Goal: Task Accomplishment & Management: Use online tool/utility

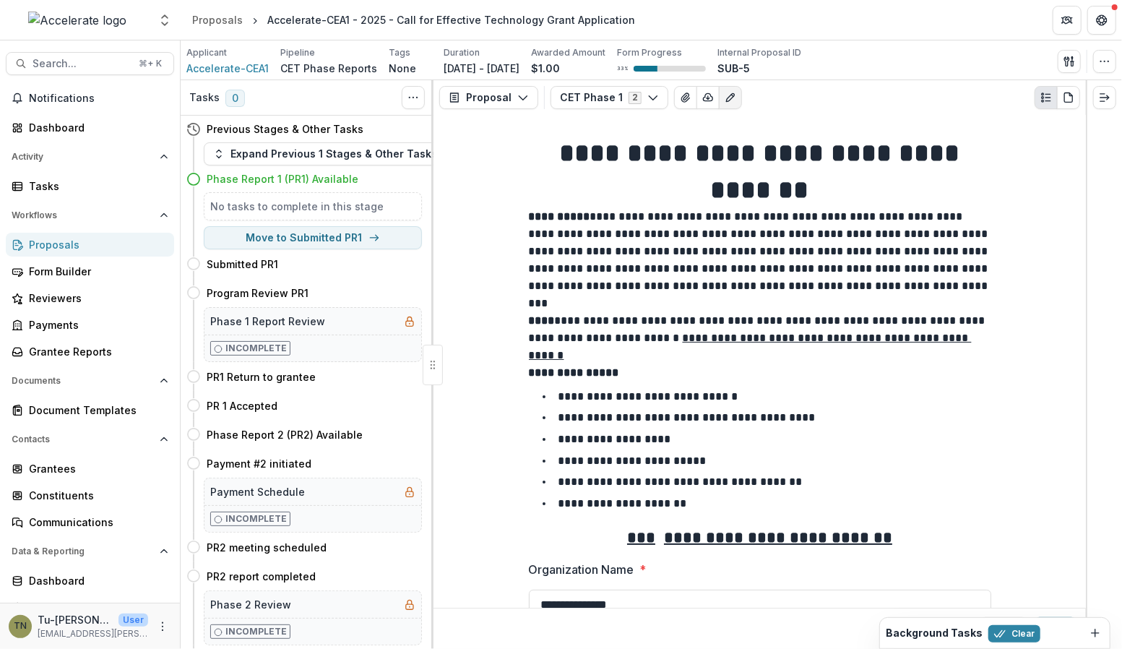
scroll to position [42, 0]
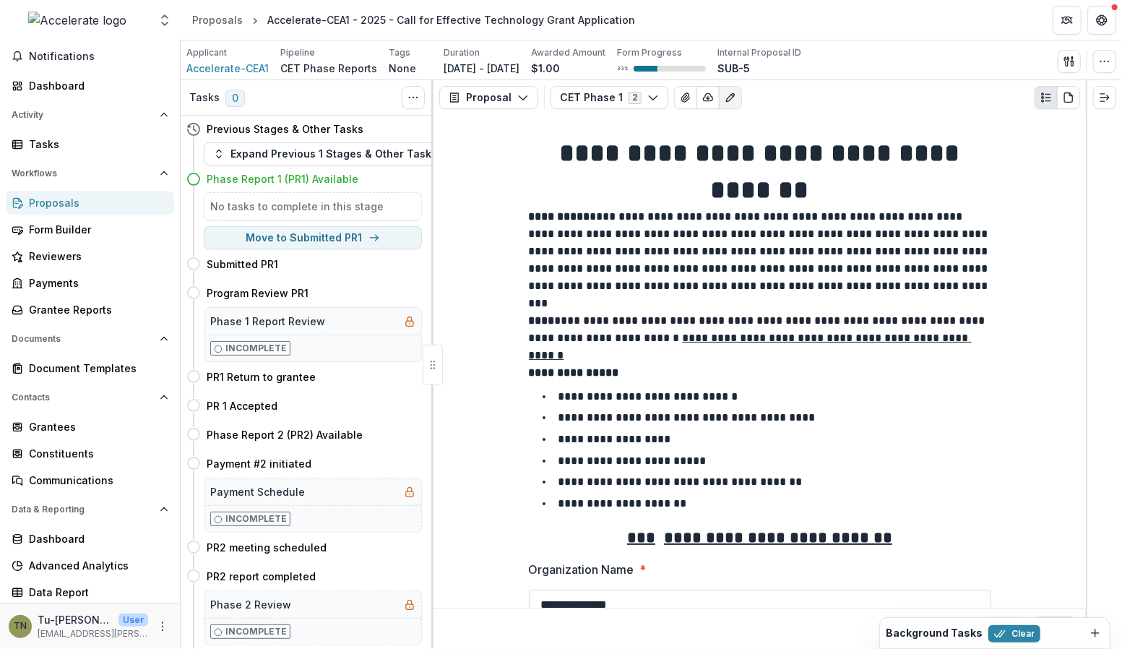
click at [332, 176] on h4 "Phase Report 1 (PR1) Available" at bounding box center [283, 178] width 152 height 15
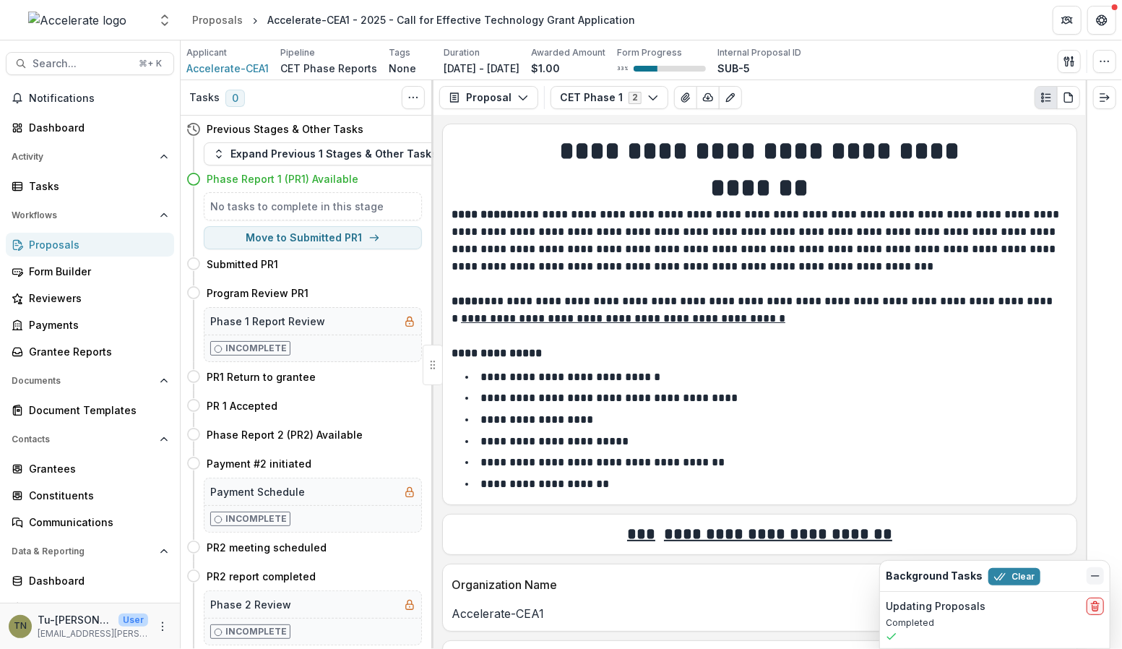
click at [1095, 576] on line "Dismiss" at bounding box center [1095, 576] width 7 height 0
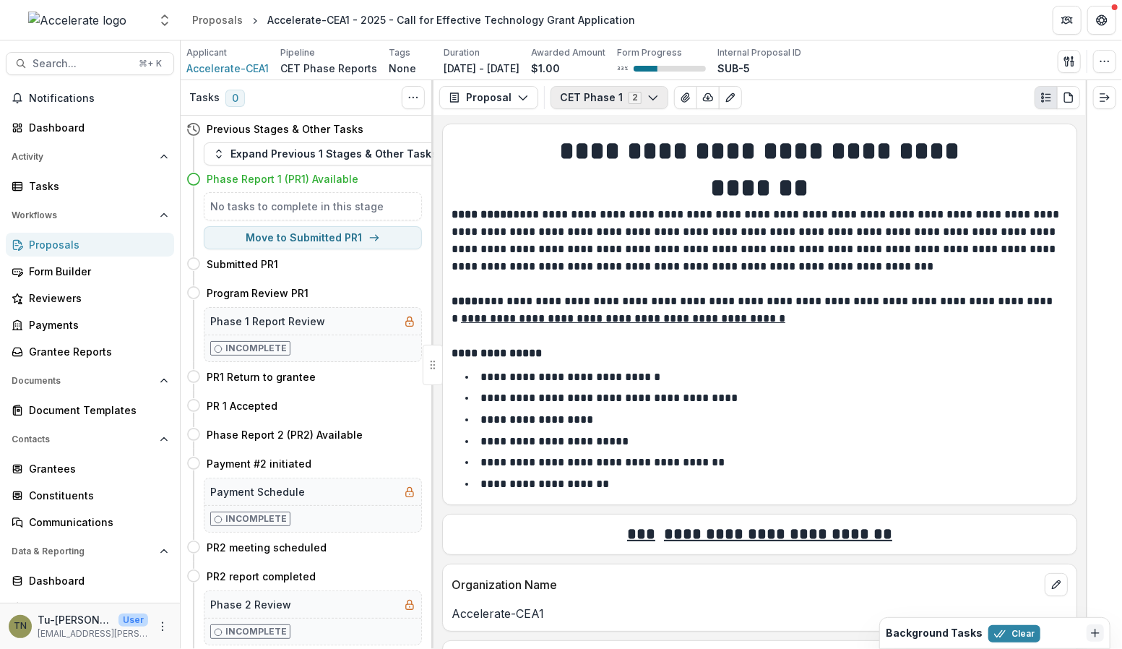
click at [648, 95] on icon "button" at bounding box center [654, 98] width 12 height 12
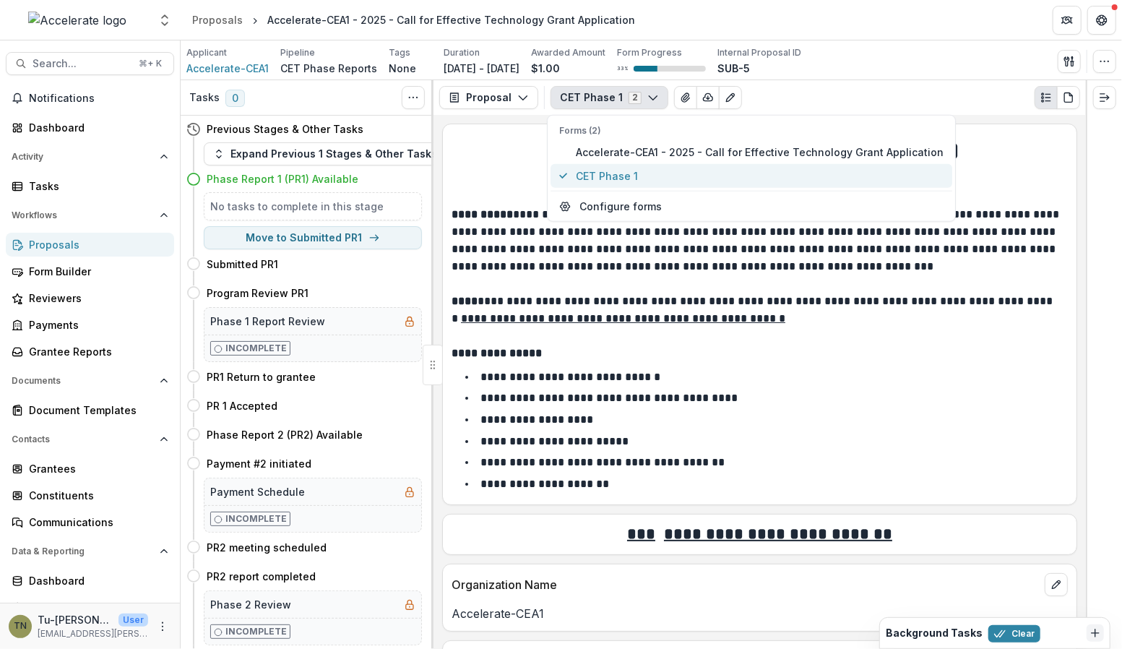
click at [640, 176] on span "CET Phase 1" at bounding box center [760, 175] width 368 height 15
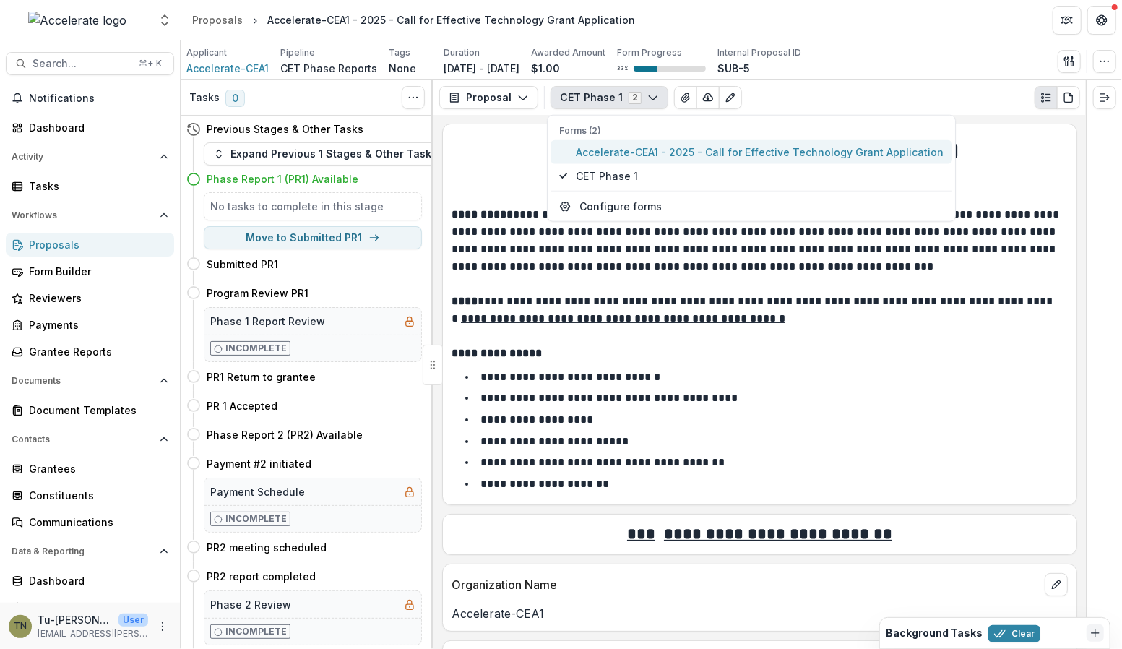
click at [642, 147] on span "Accelerate-CEA1 - 2025 - Call for Effective Technology Grant Application" at bounding box center [760, 152] width 368 height 15
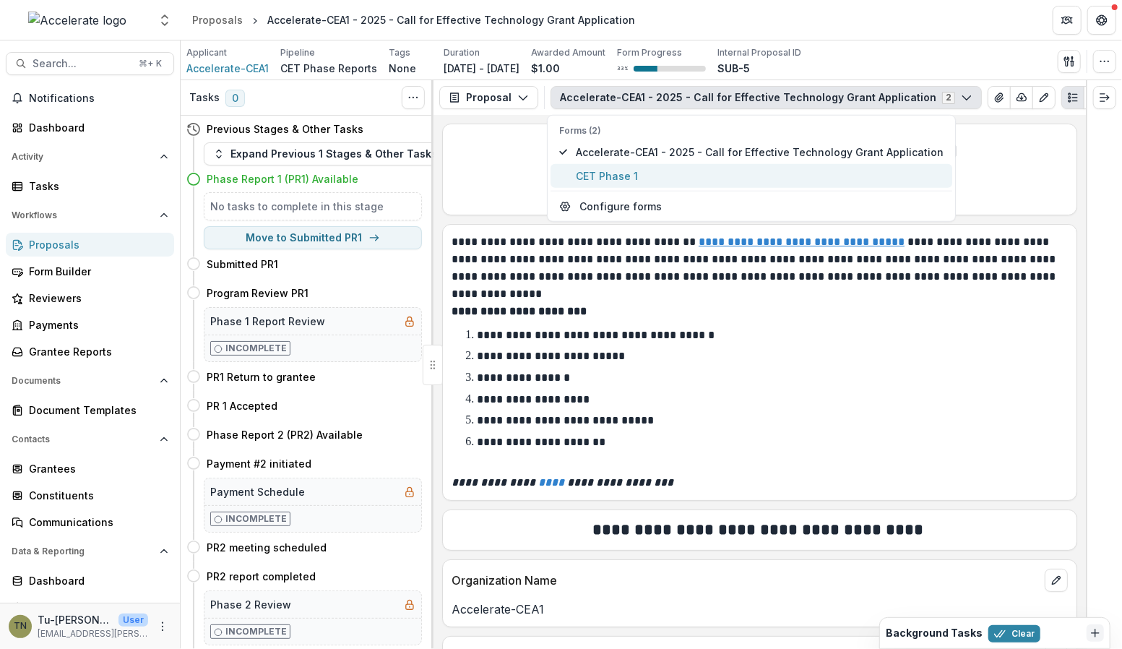
click at [616, 172] on span "CET Phase 1" at bounding box center [760, 175] width 368 height 15
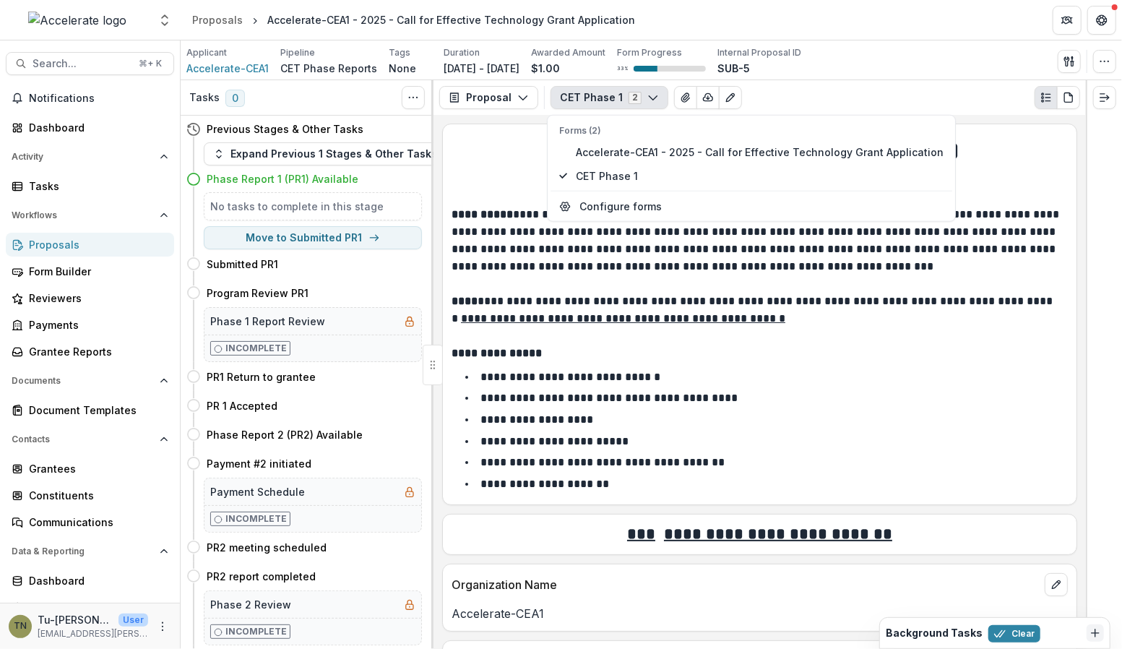
click at [687, 272] on p "**********" at bounding box center [759, 240] width 614 height 69
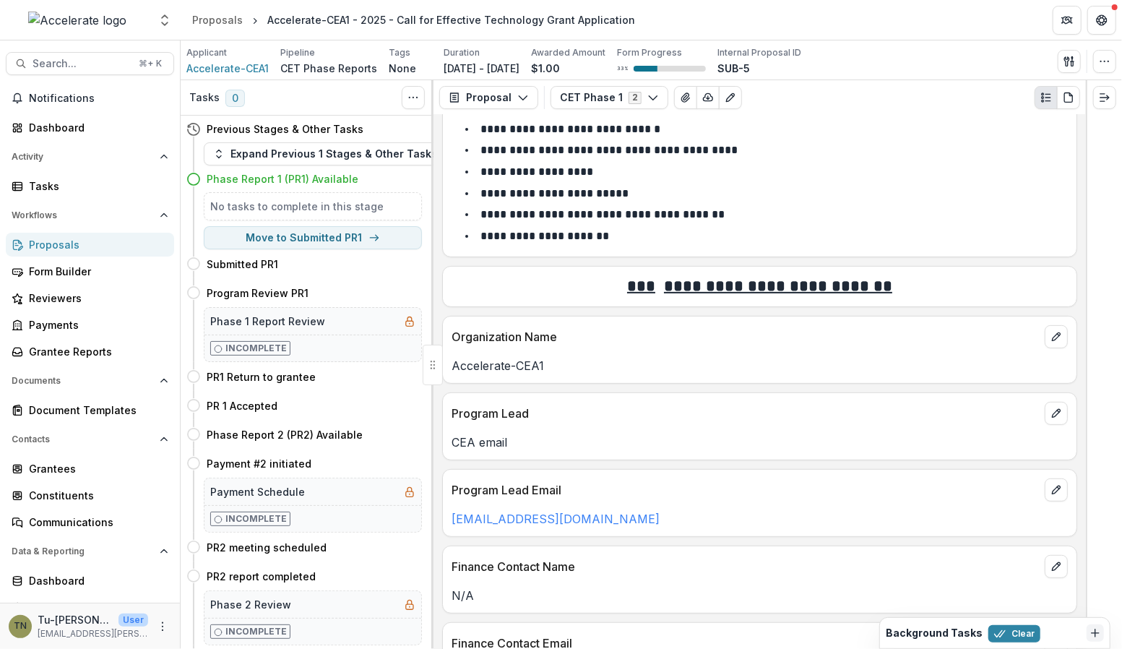
scroll to position [170, 0]
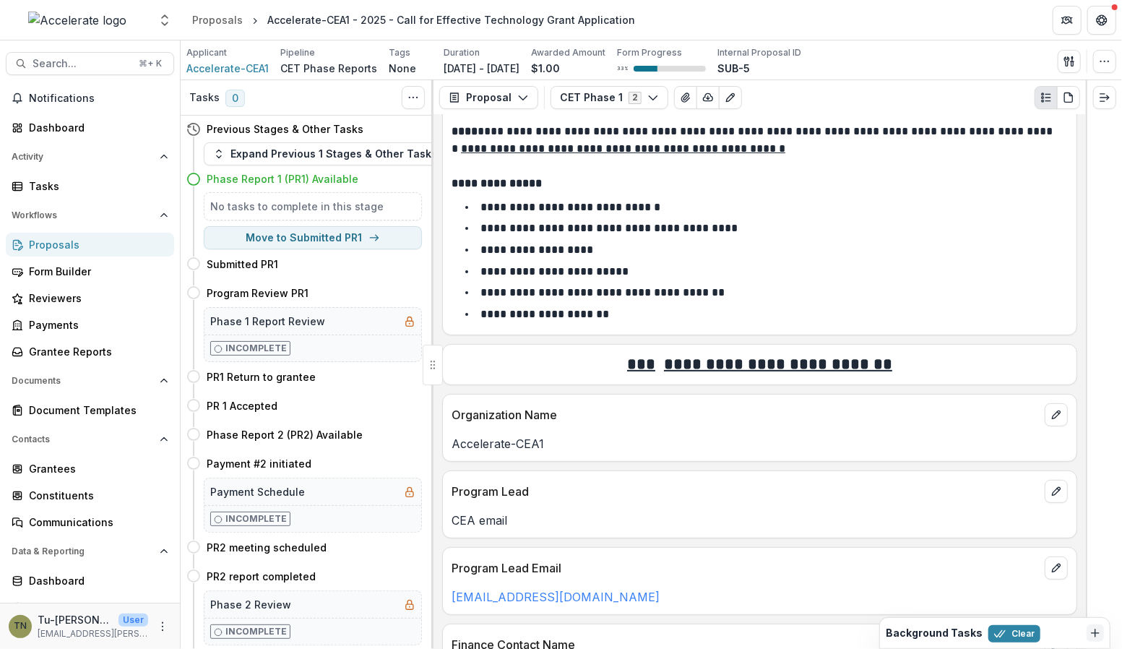
click at [312, 174] on h4 "Phase Report 1 (PR1) Available" at bounding box center [283, 178] width 152 height 15
click at [329, 147] on button "Expand Previous 1 Stages & Other Tasks" at bounding box center [325, 153] width 243 height 23
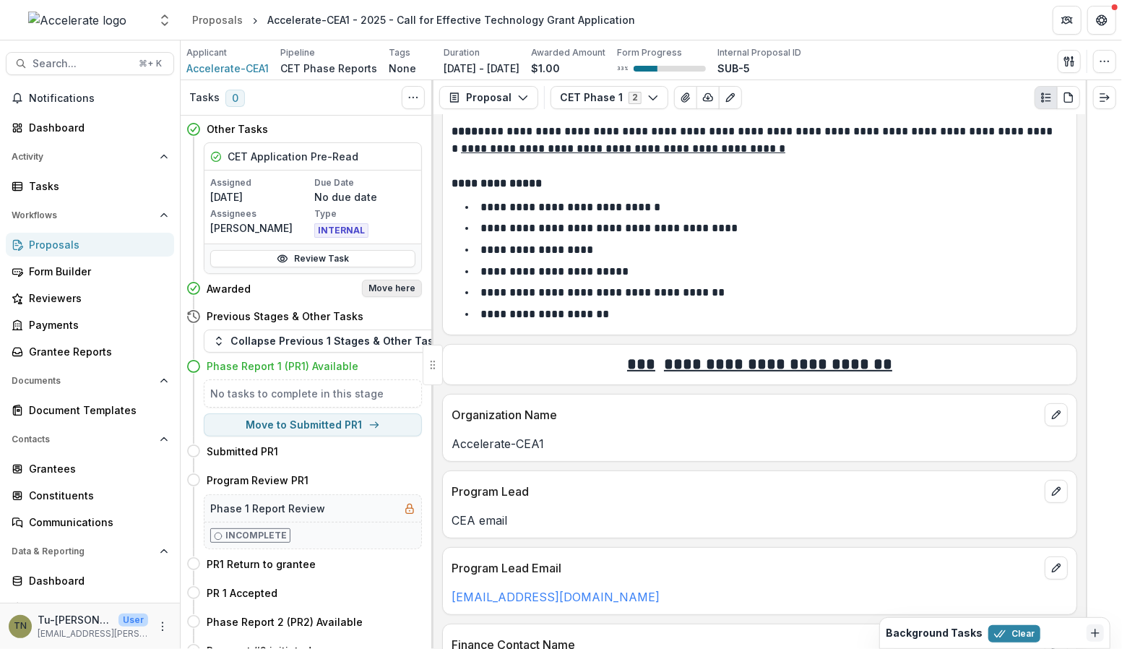
click at [384, 284] on button "Move here" at bounding box center [392, 288] width 60 height 17
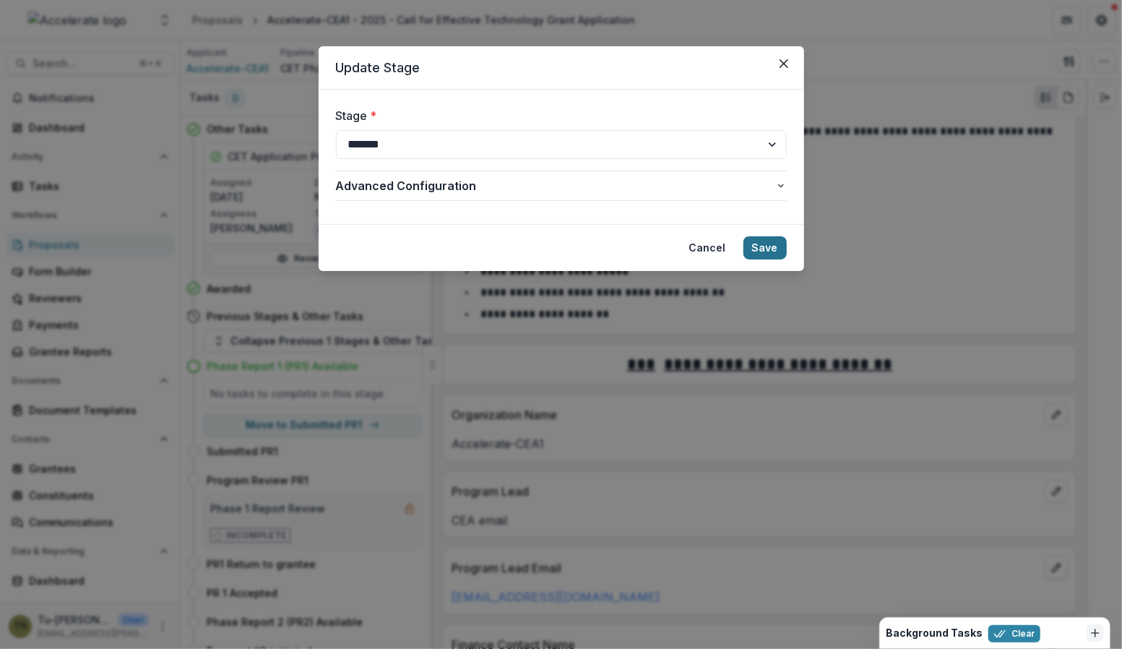
click at [770, 242] on button "Save" at bounding box center [765, 247] width 43 height 23
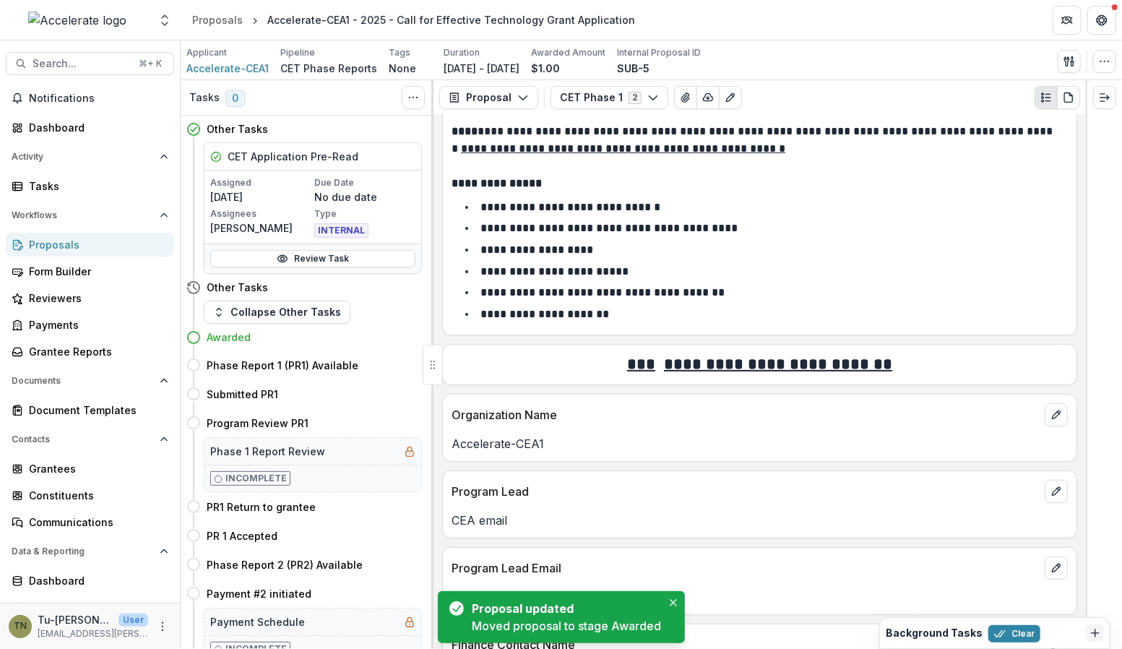
scroll to position [0, 0]
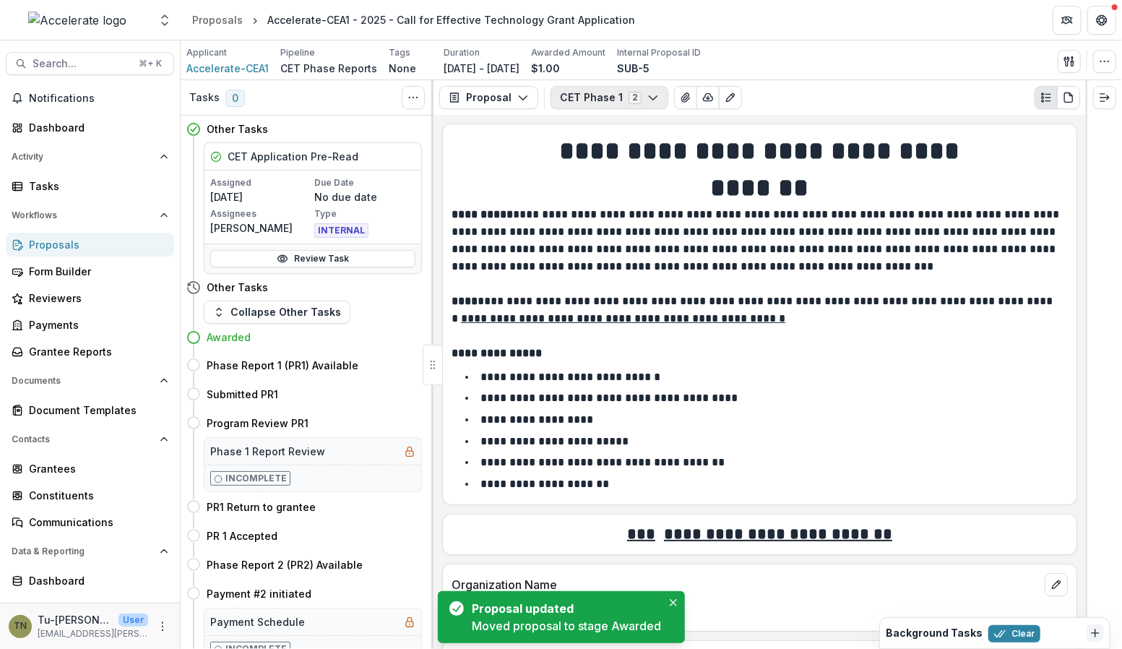
click at [648, 92] on icon "button" at bounding box center [654, 98] width 12 height 12
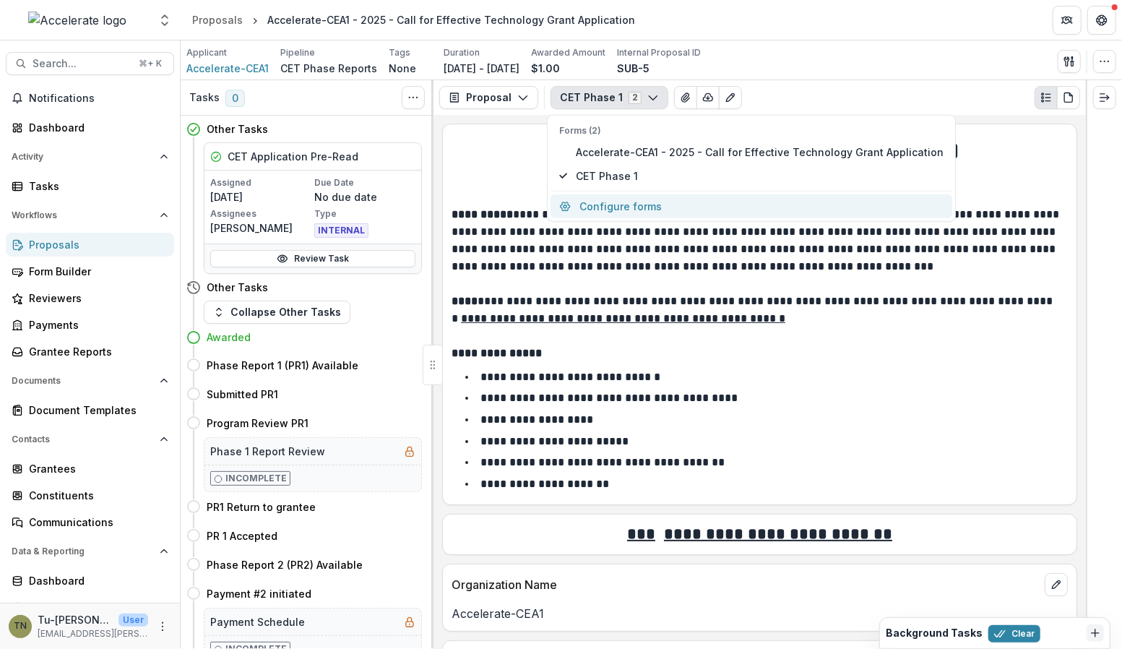
click at [654, 201] on button "Configure forms" at bounding box center [752, 206] width 402 height 24
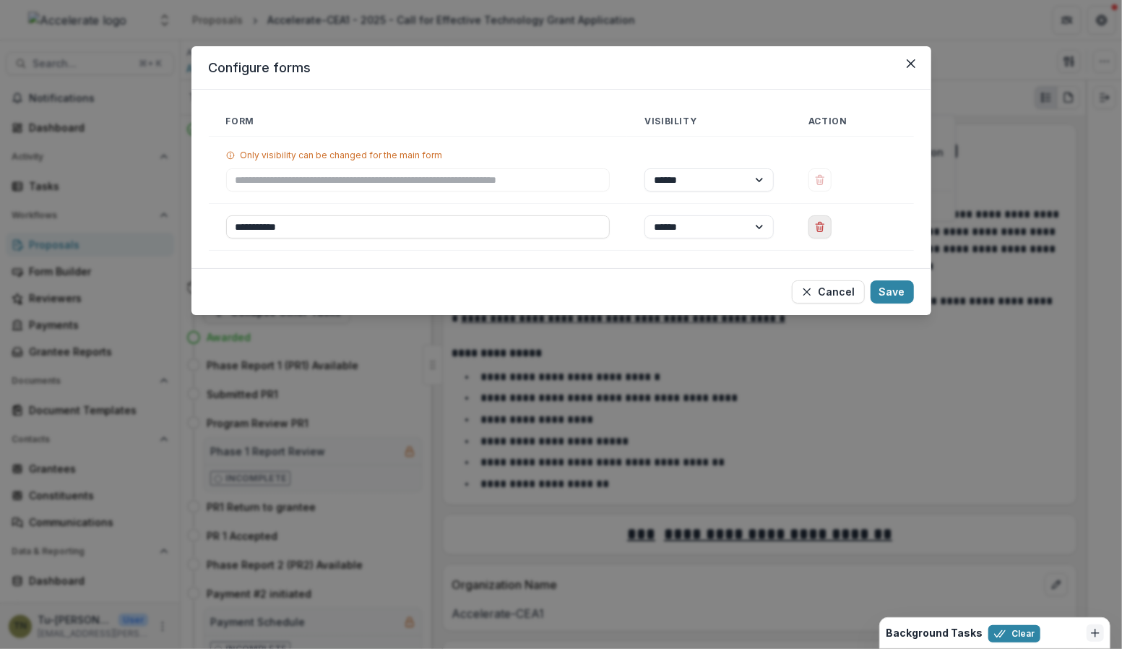
click at [820, 228] on icon "Delete CET Phase 1" at bounding box center [820, 228] width 6 height 6
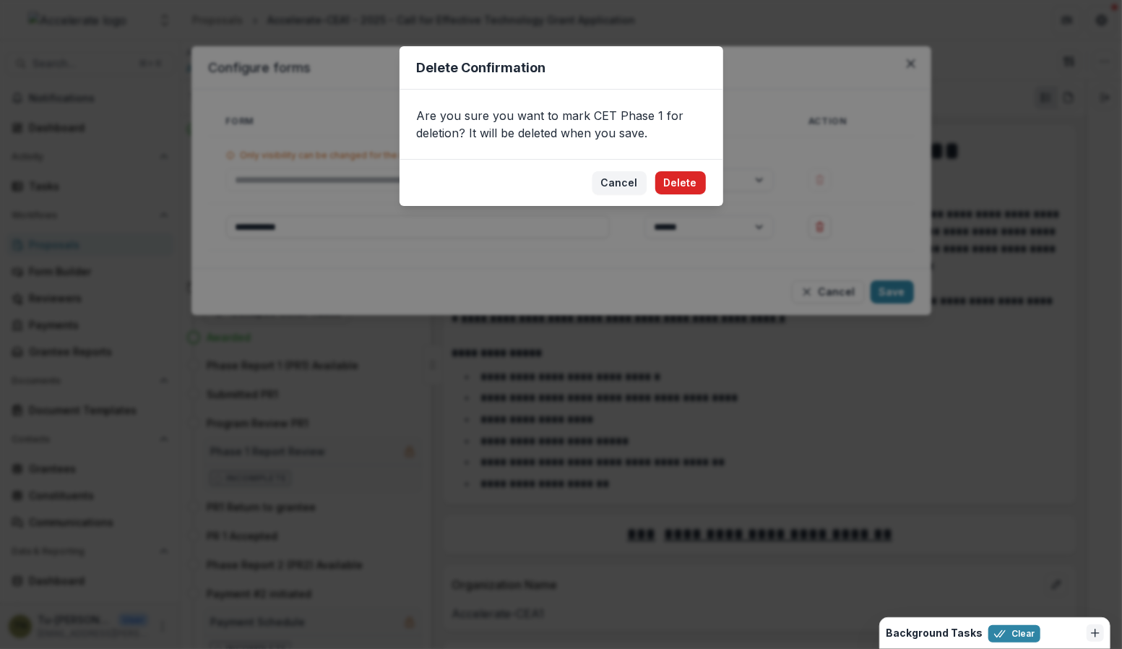
click at [695, 188] on button "Delete" at bounding box center [680, 182] width 51 height 23
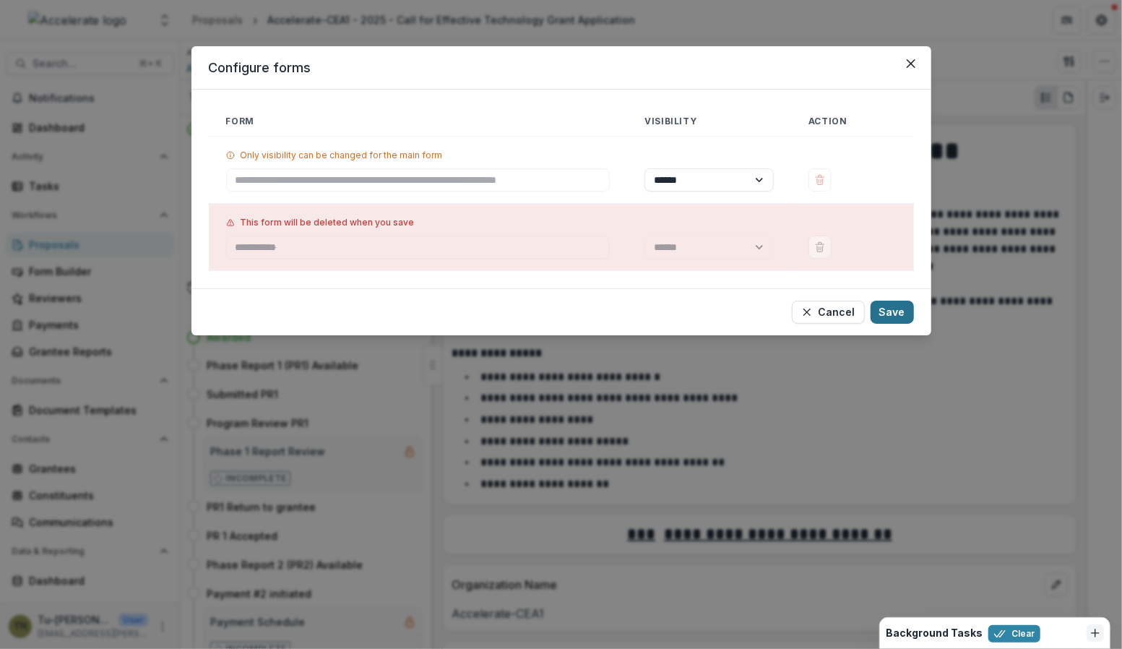
click at [885, 307] on button "Save" at bounding box center [892, 312] width 43 height 23
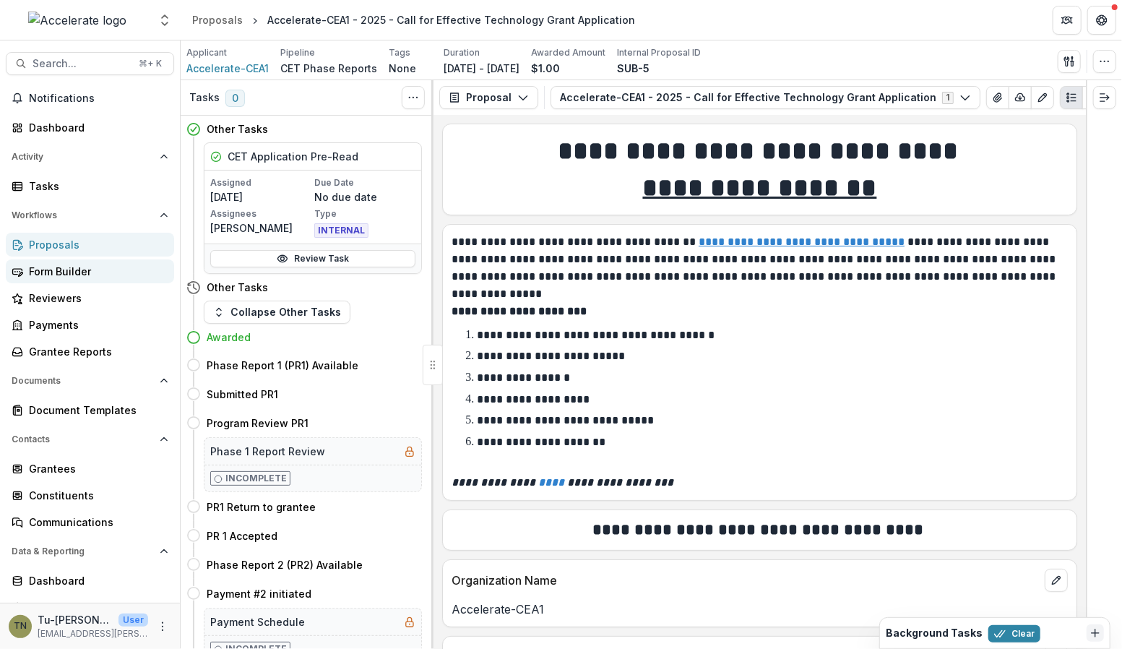
click at [111, 273] on div "Form Builder" at bounding box center [96, 271] width 134 height 15
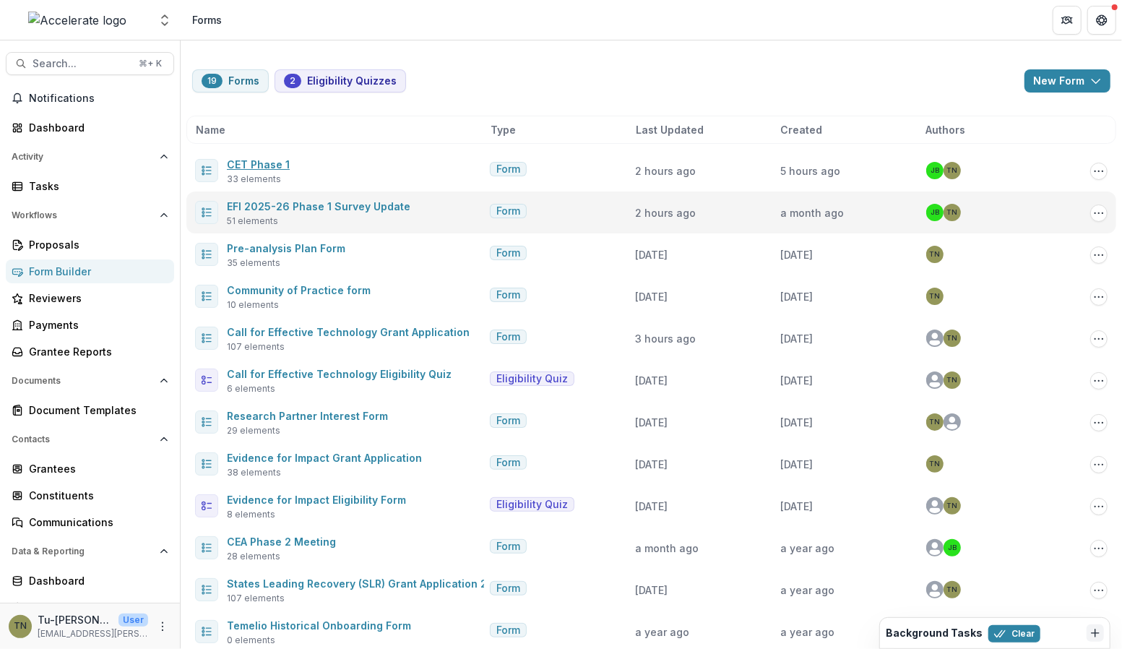
click at [285, 166] on link "CET Phase 1" at bounding box center [258, 164] width 63 height 12
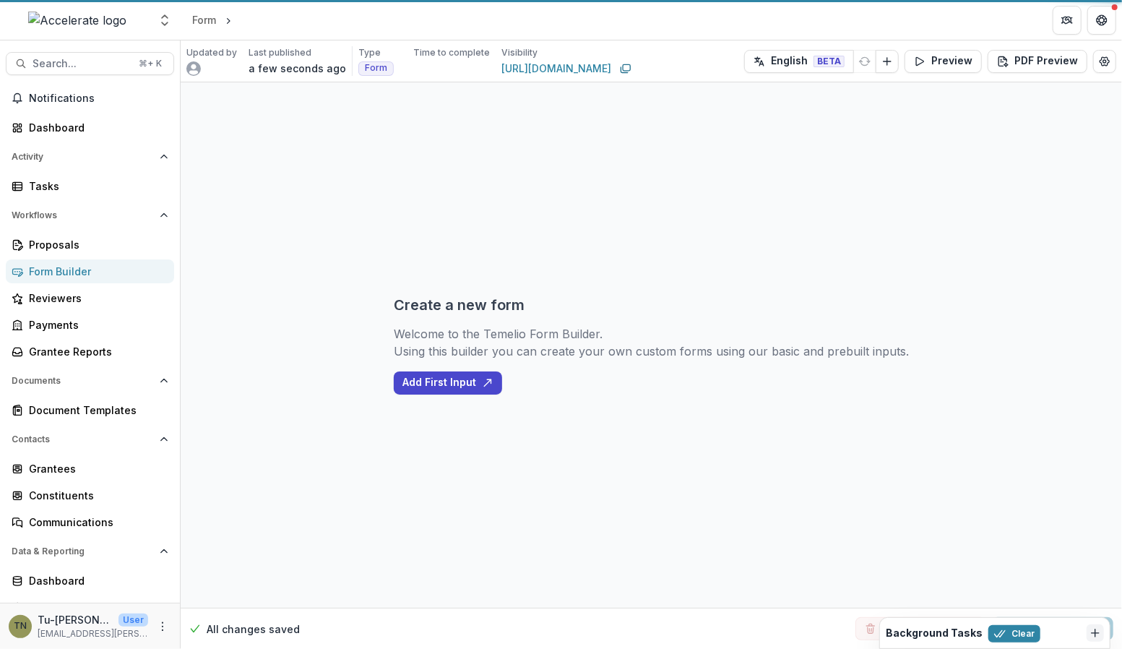
click at [1094, 173] on div "Create a new form Welcome to the Temelio Form Builder. Using this builder you c…" at bounding box center [652, 344] width 942 height 525
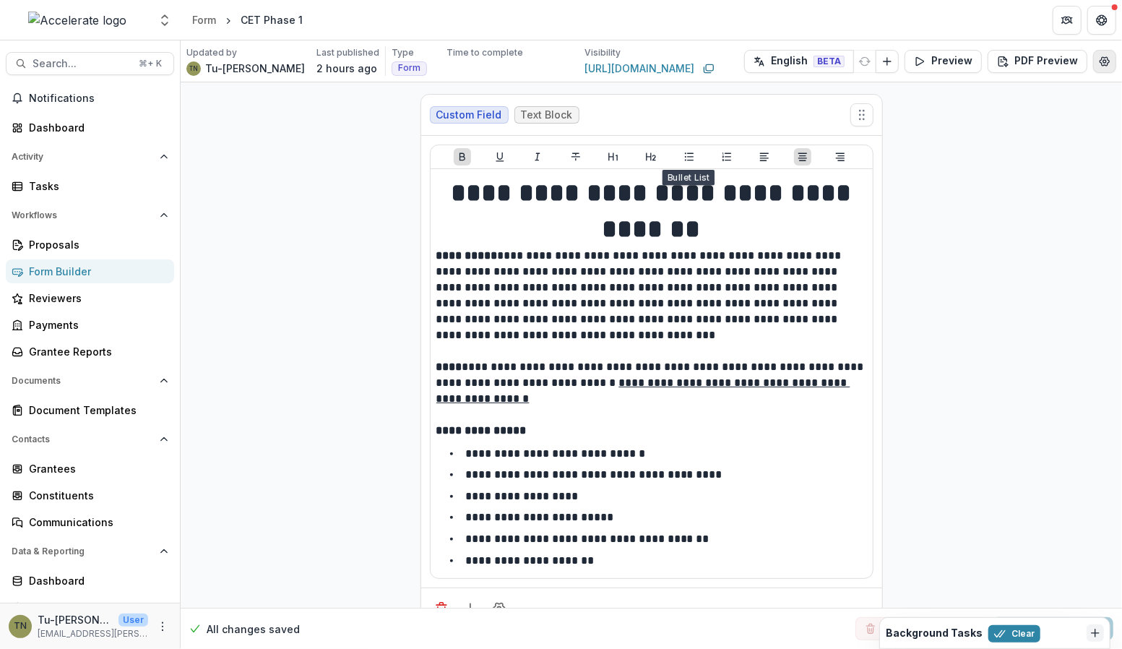
click at [1104, 60] on icon "Edit Form Settings" at bounding box center [1105, 62] width 12 height 12
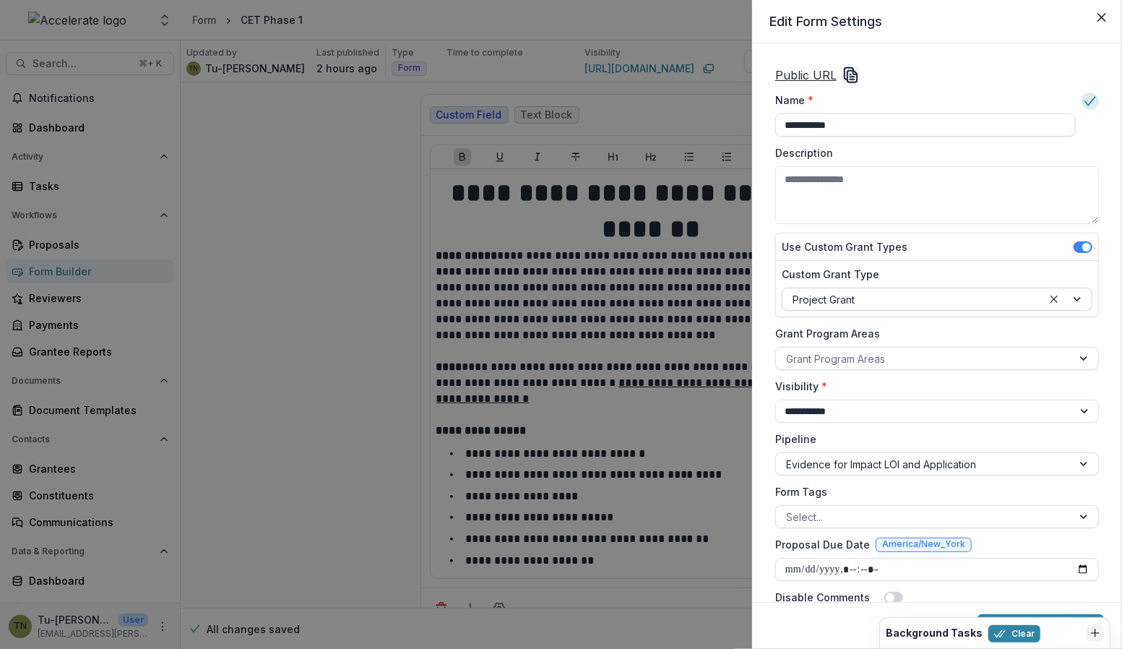
scroll to position [42, 0]
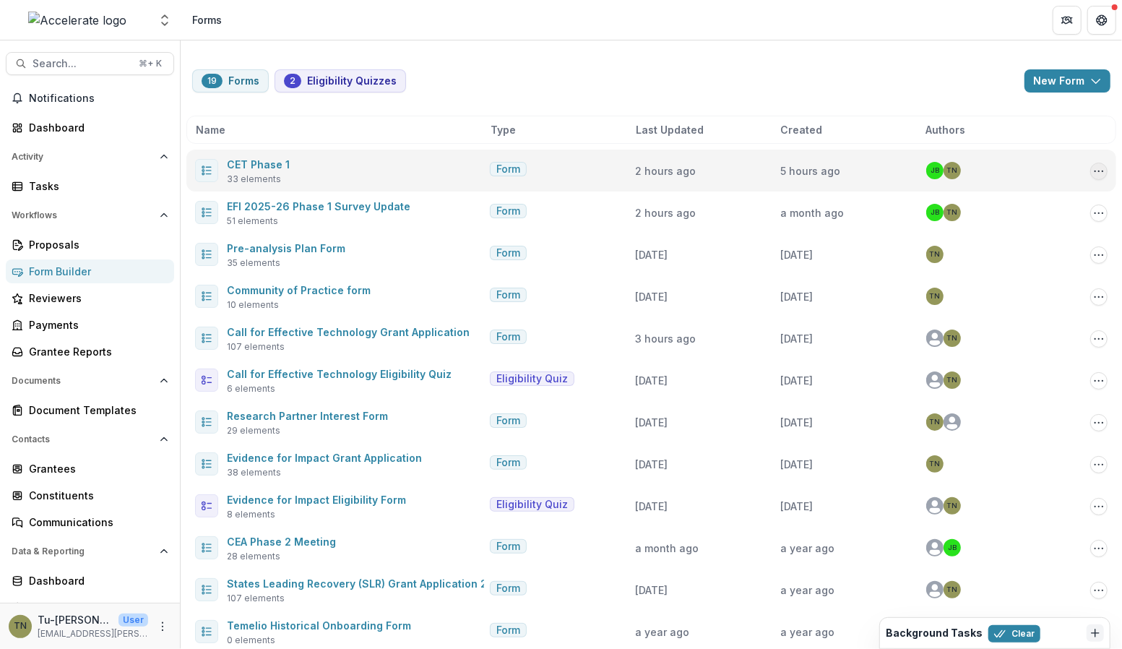
click at [1100, 173] on icon "Options" at bounding box center [1099, 171] width 12 height 12
click at [986, 222] on link "Edit" at bounding box center [1023, 224] width 155 height 24
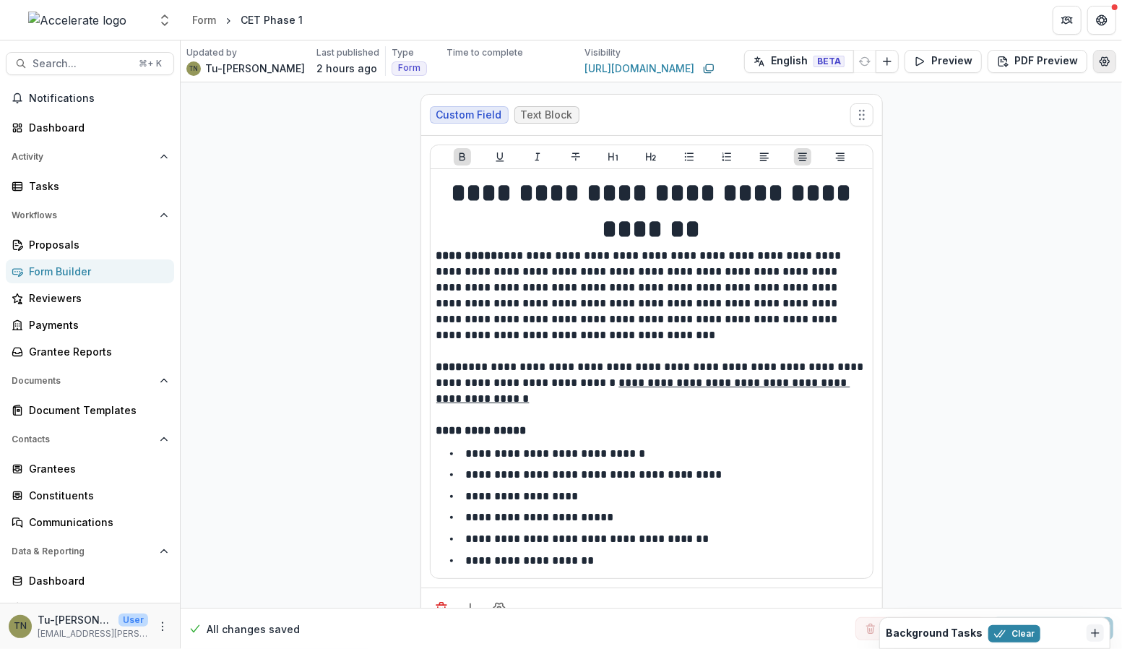
click at [1101, 63] on icon "Edit Form Settings" at bounding box center [1105, 62] width 12 height 12
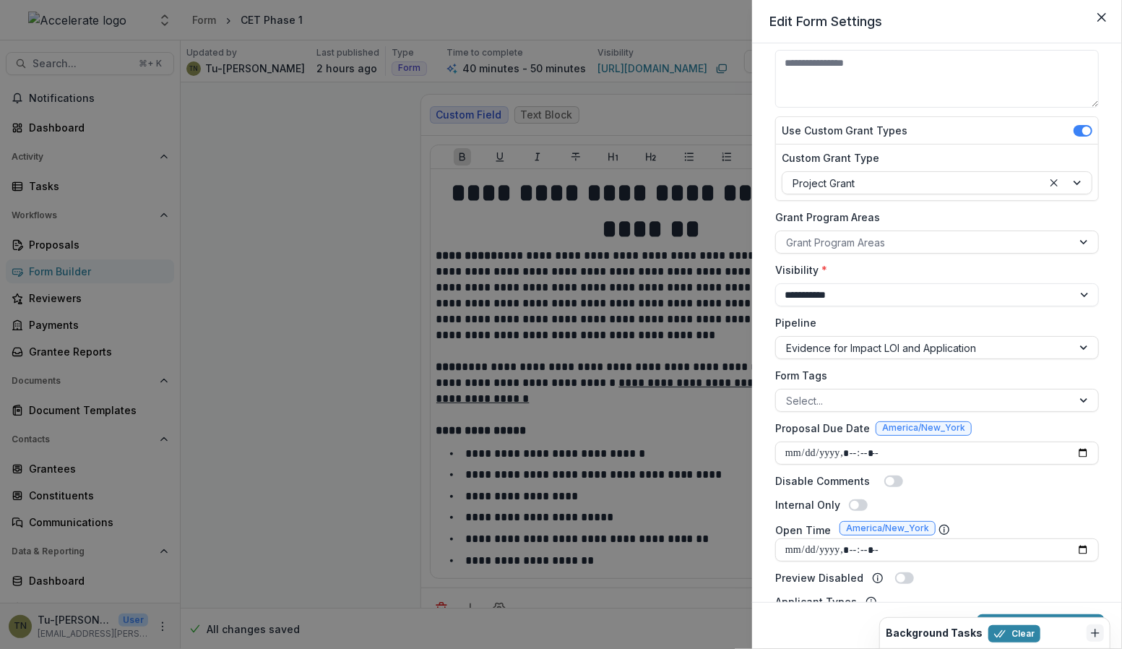
scroll to position [124, 0]
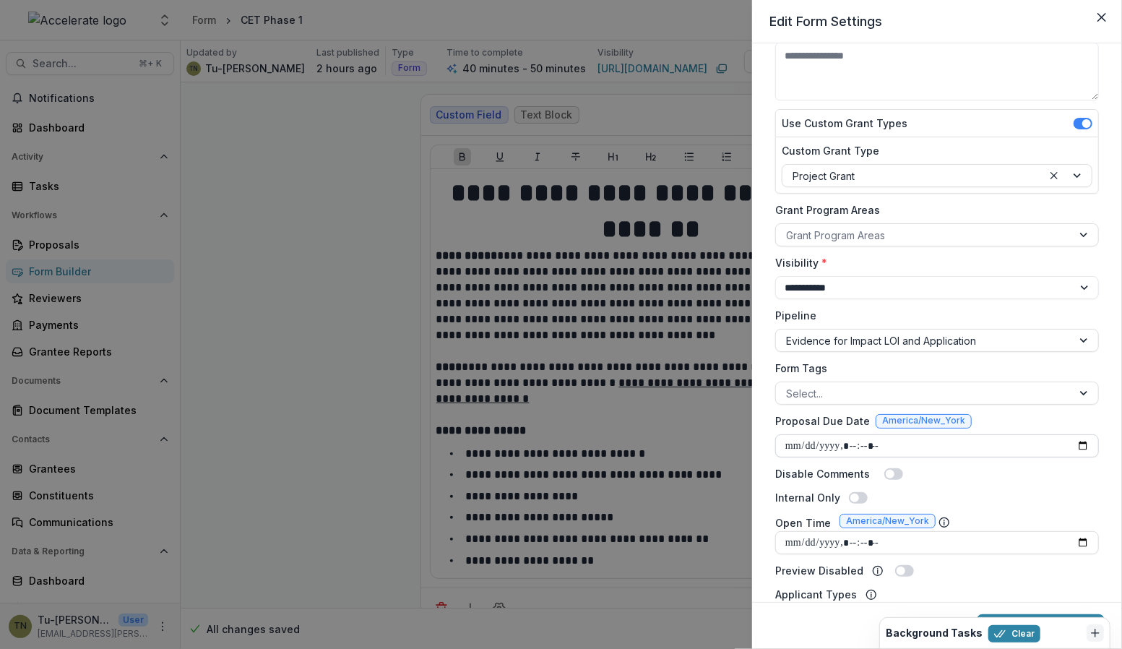
click at [789, 442] on input "Proposal Due Date" at bounding box center [937, 445] width 324 height 23
type input "**********"
click at [848, 446] on input "Proposal Due Date" at bounding box center [937, 445] width 324 height 23
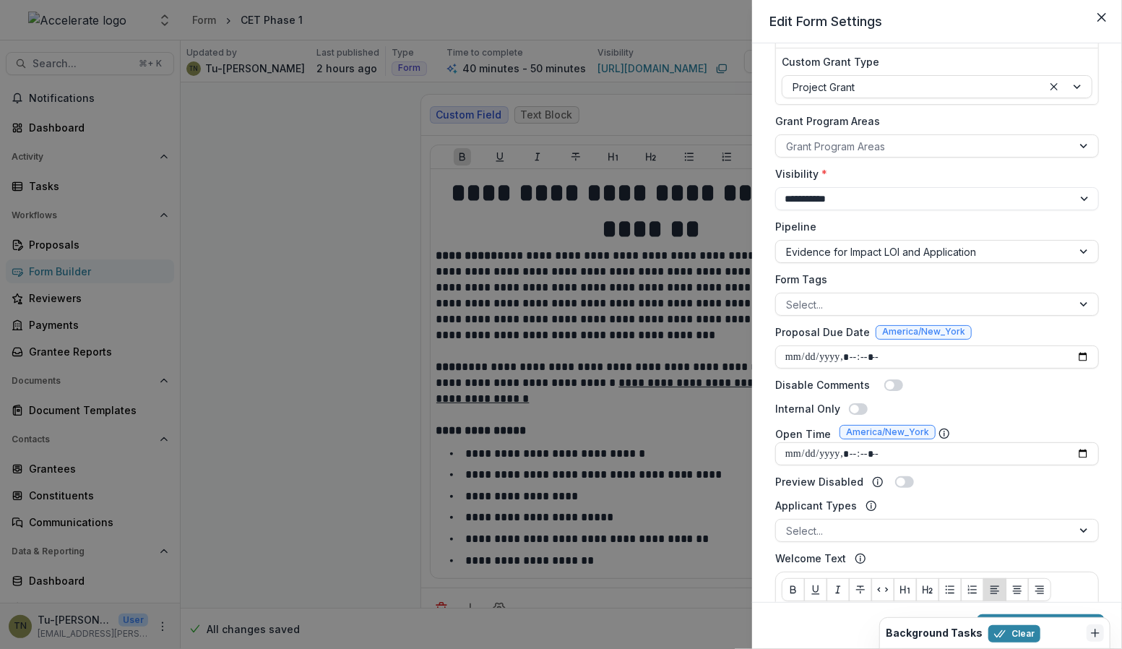
scroll to position [219, 0]
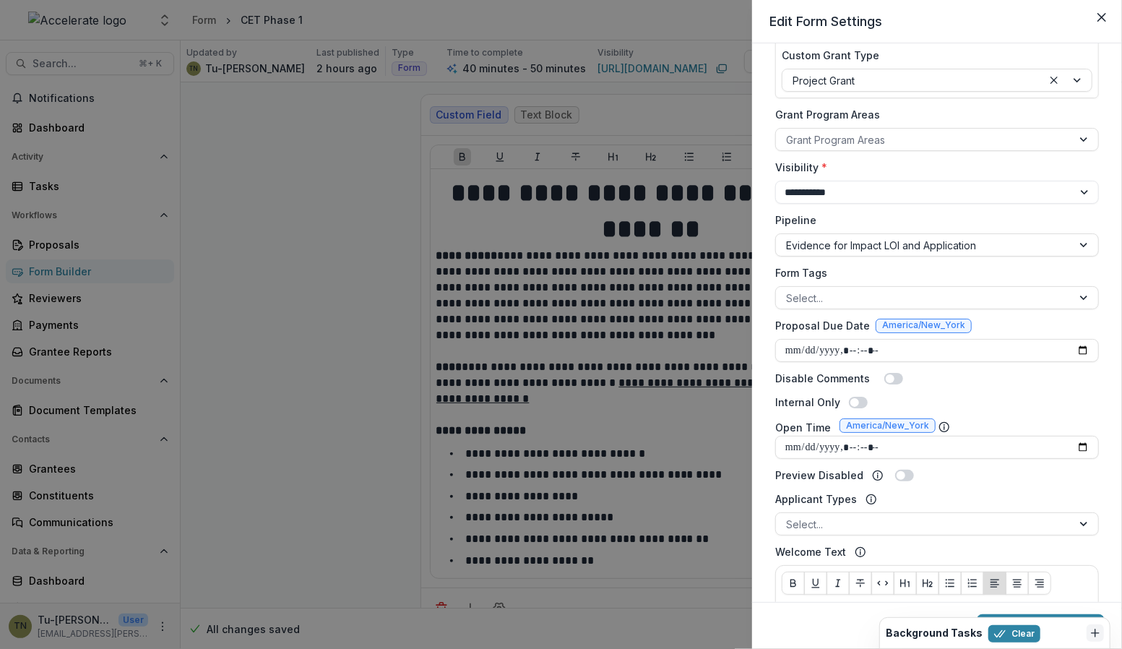
type input "**********"
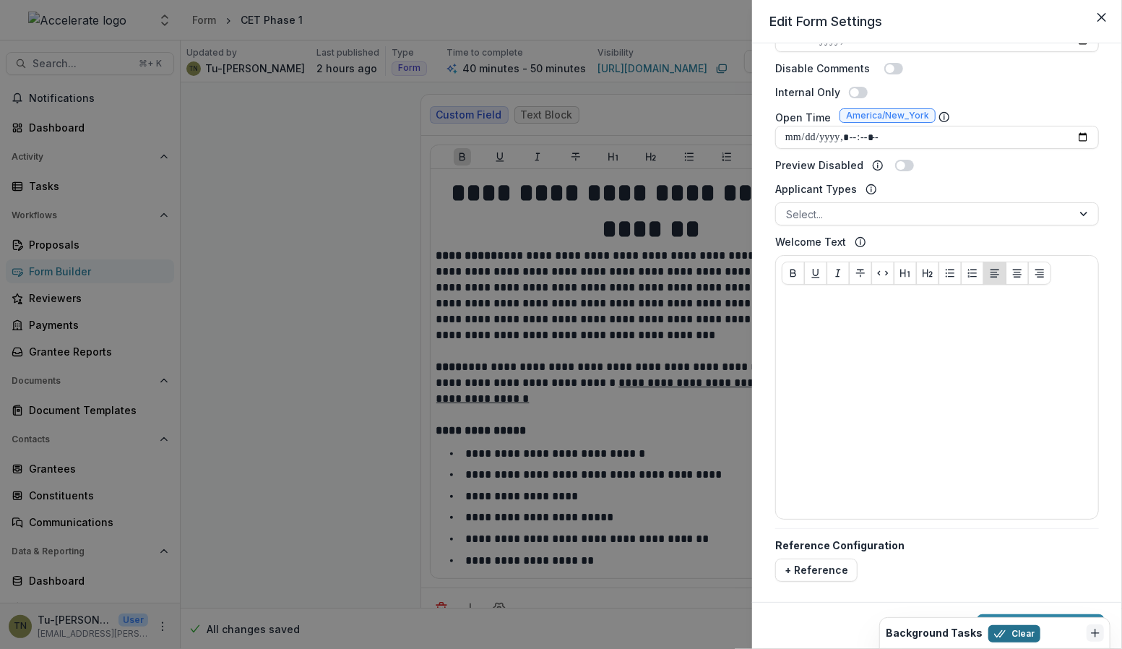
scroll to position [513, 0]
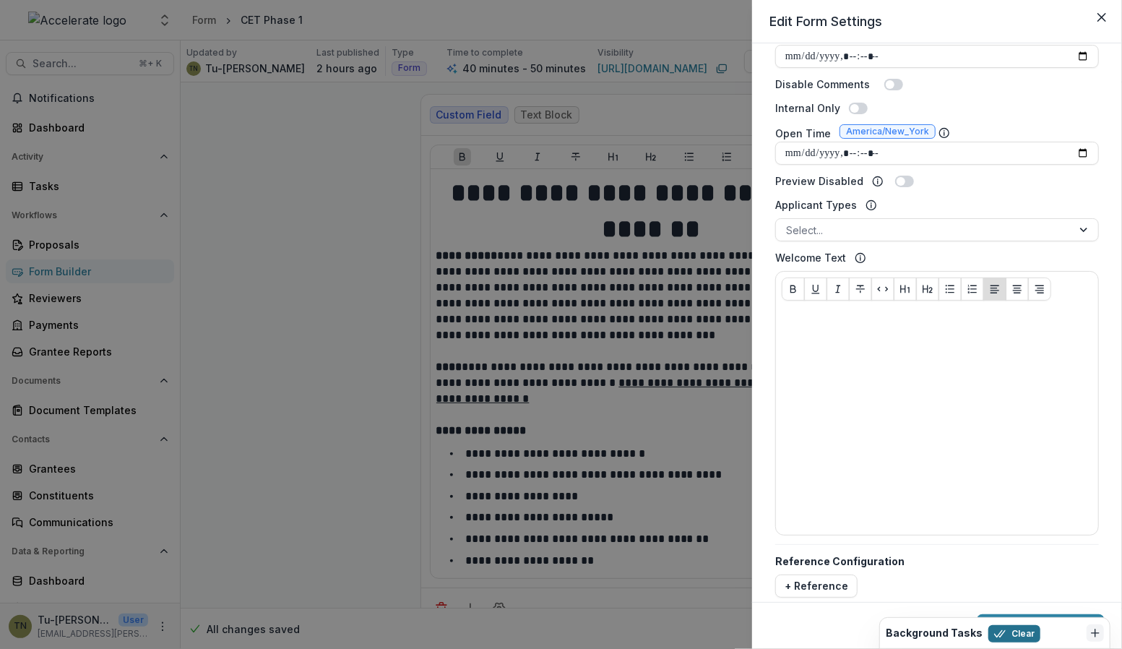
click at [1011, 632] on button "Clear" at bounding box center [1015, 633] width 52 height 17
click at [1032, 628] on button "Update Form Settings" at bounding box center [1041, 625] width 128 height 23
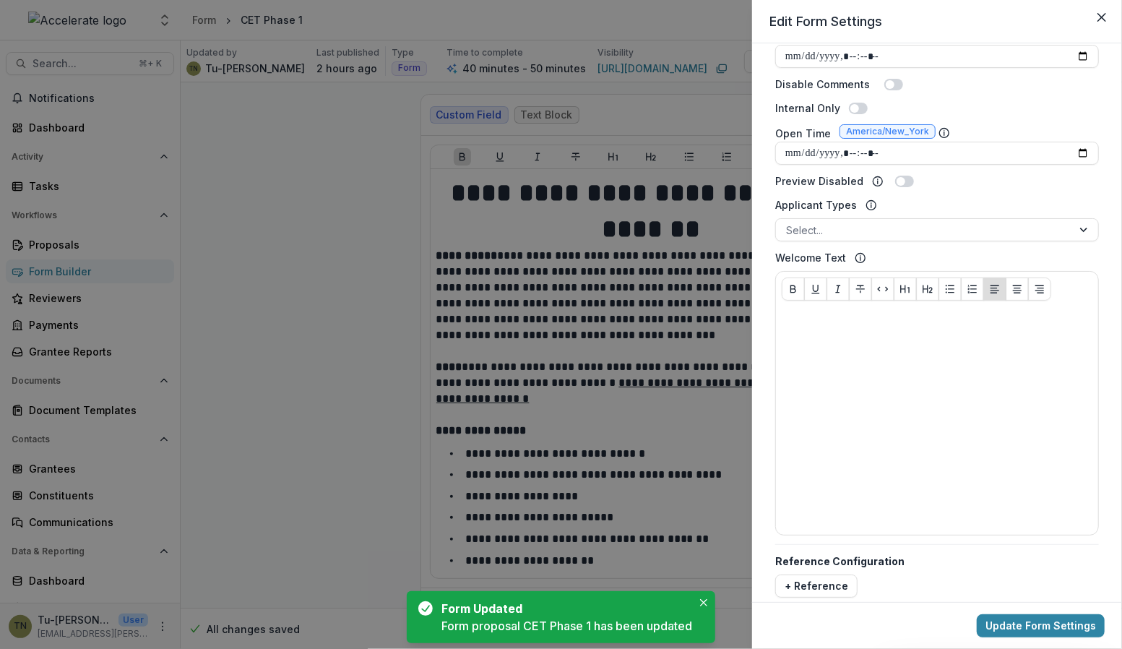
click at [315, 288] on div "**********" at bounding box center [561, 324] width 1122 height 649
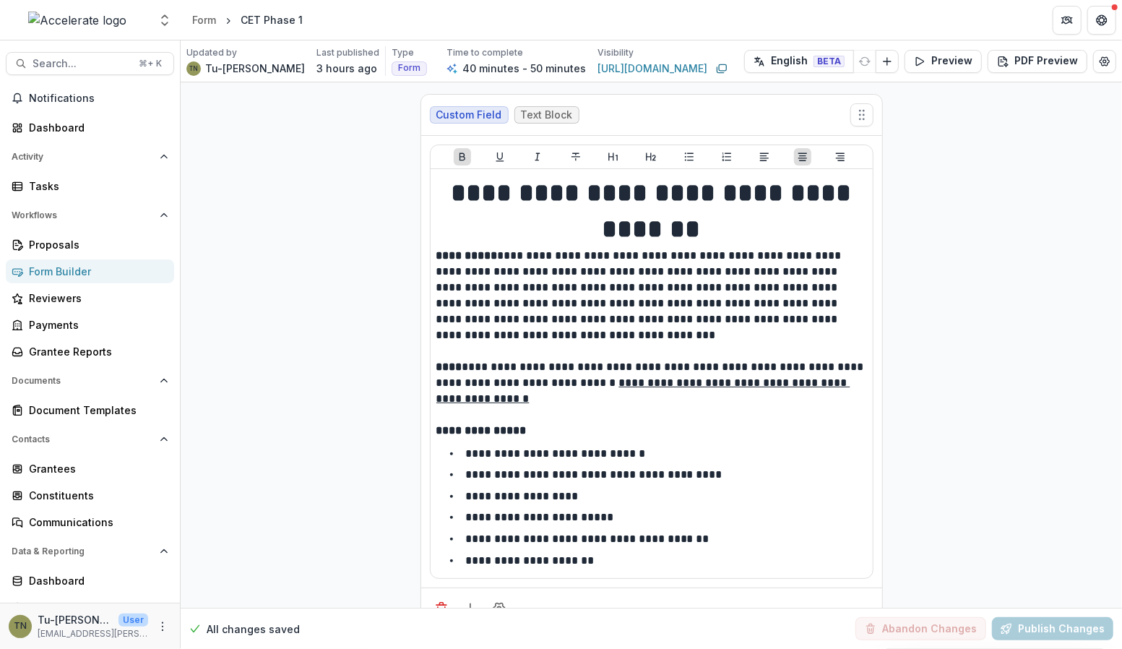
click at [202, 20] on div "Form" at bounding box center [204, 19] width 24 height 15
